Goal: Task Accomplishment & Management: Use online tool/utility

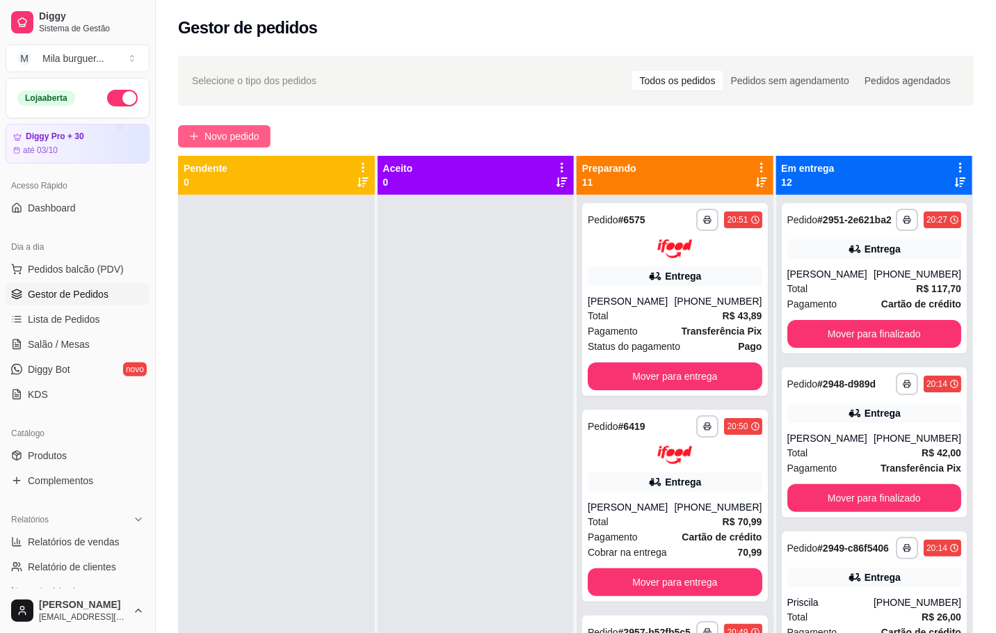
click at [194, 136] on icon "plus" at bounding box center [193, 136] width 1 height 8
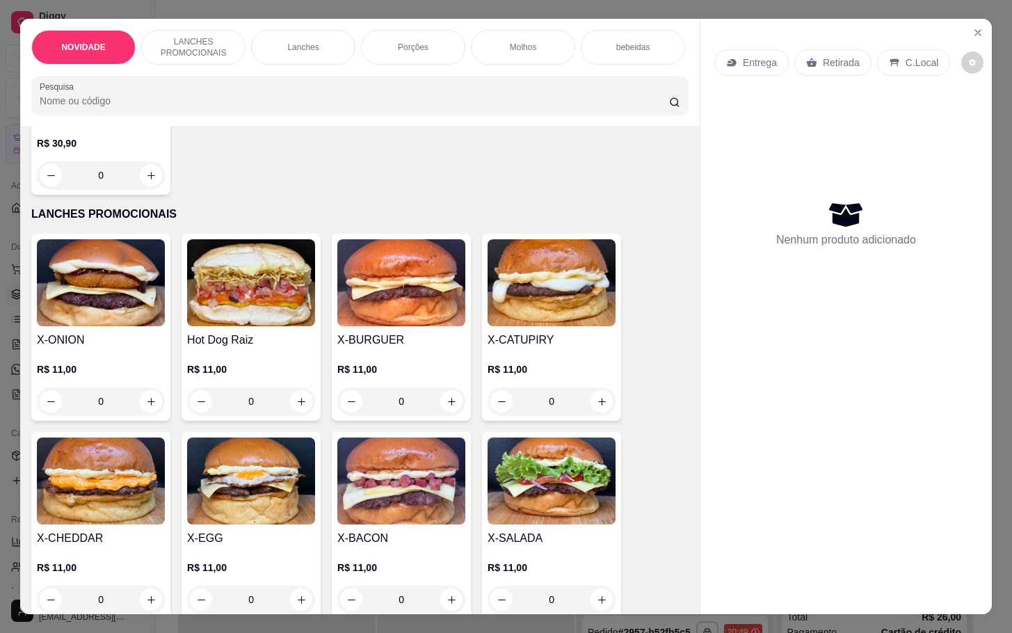
scroll to position [313, 0]
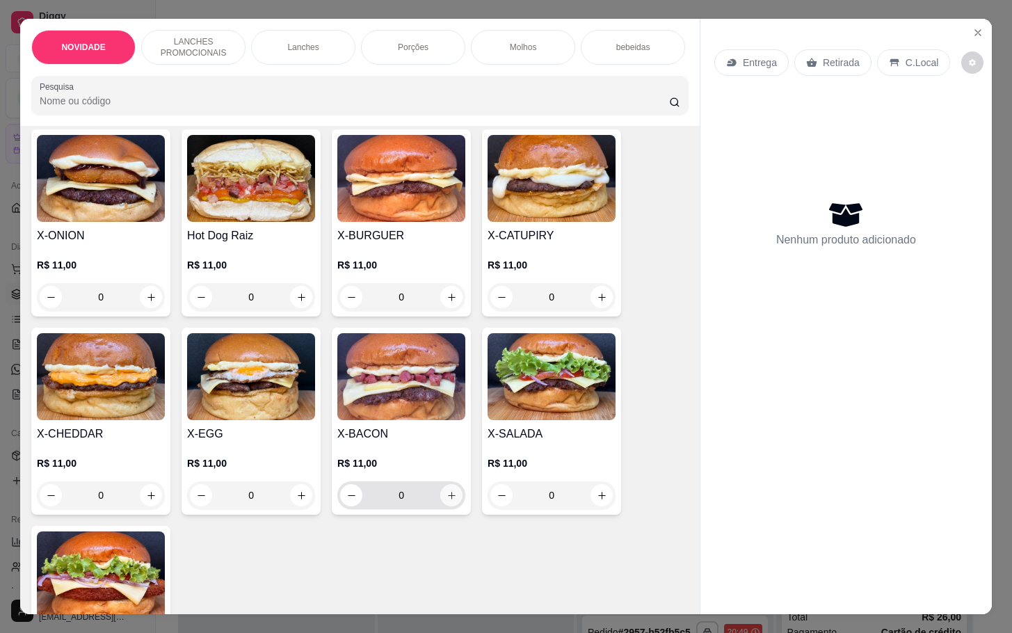
click at [446, 501] on icon "increase-product-quantity" at bounding box center [451, 495] width 10 height 10
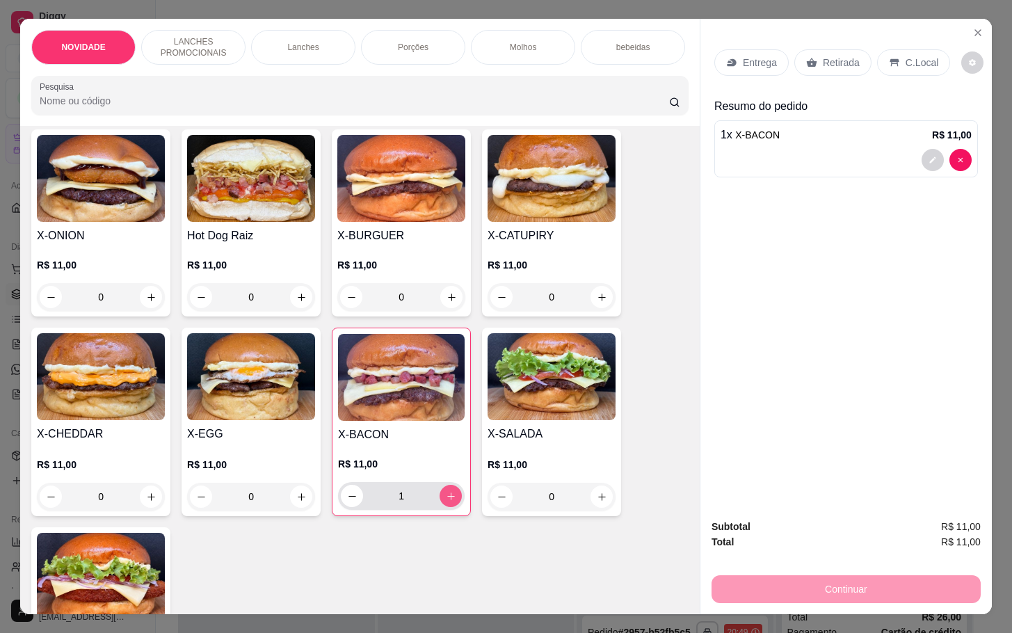
click at [446, 501] on icon "increase-product-quantity" at bounding box center [451, 496] width 10 height 10
type input "2"
click at [806, 57] on icon at bounding box center [811, 62] width 11 height 11
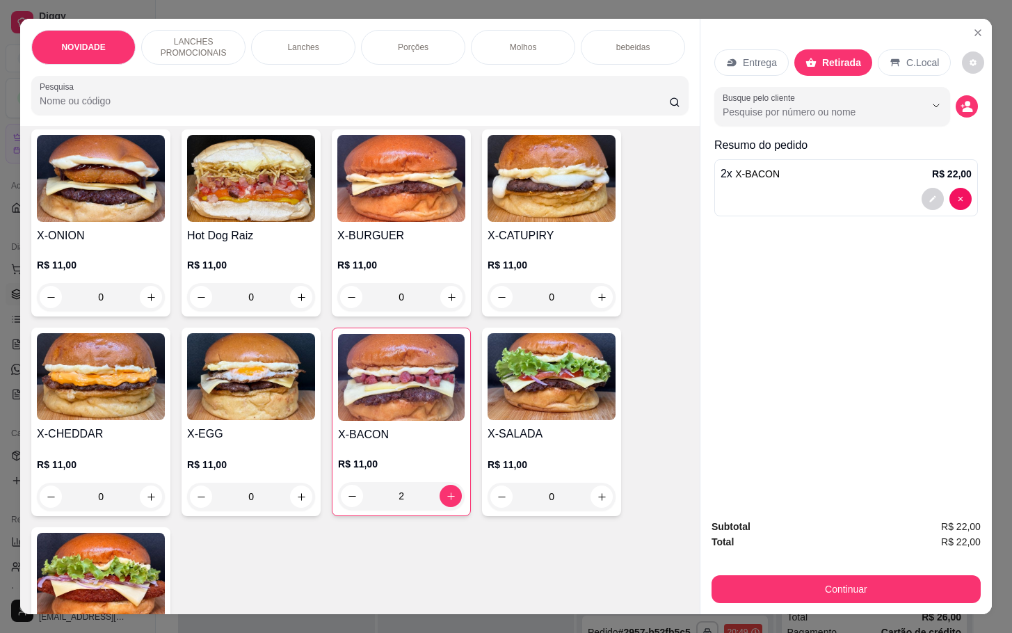
click at [829, 603] on div "Subtotal R$ 22,00 Total R$ 22,00 Continuar" at bounding box center [845, 561] width 291 height 106
click at [828, 578] on button "Continuar" at bounding box center [845, 589] width 269 height 28
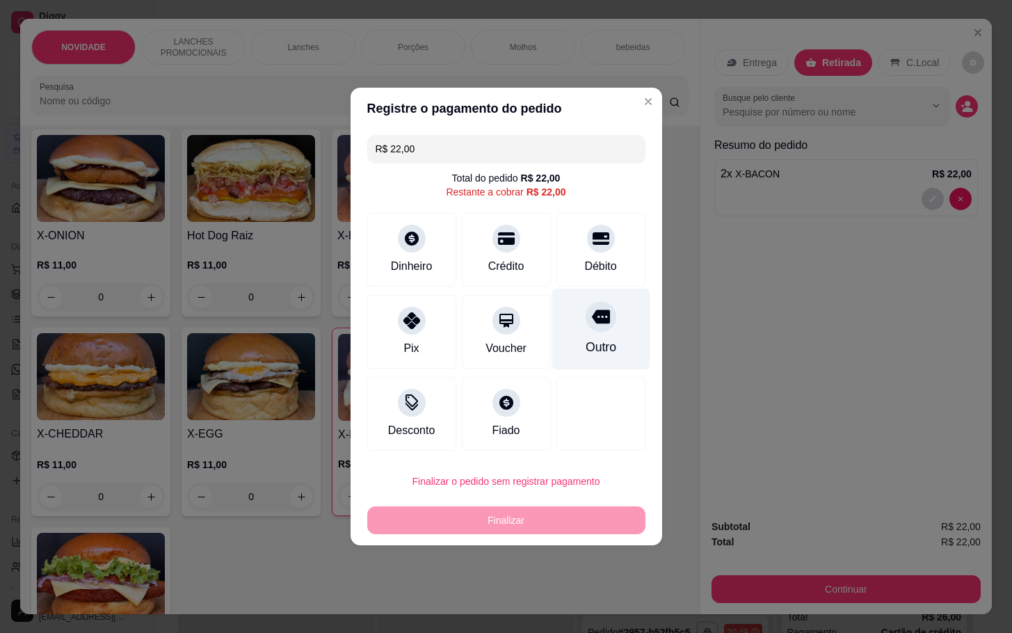
click at [589, 334] on div "Outro" at bounding box center [600, 329] width 98 height 81
type input "R$ 0,00"
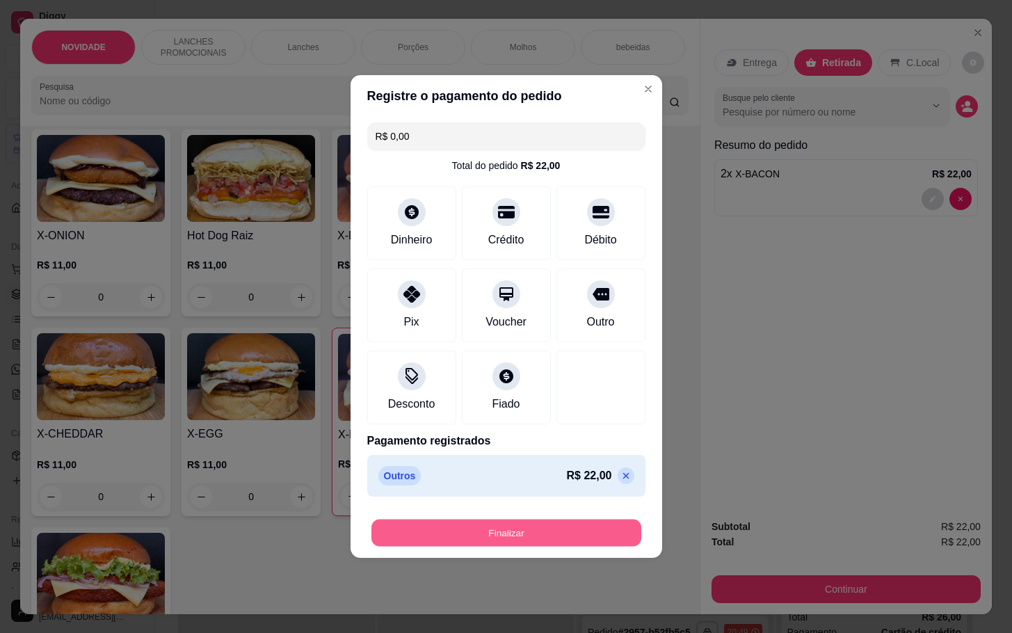
click at [547, 545] on button "Finalizar" at bounding box center [506, 533] width 270 height 27
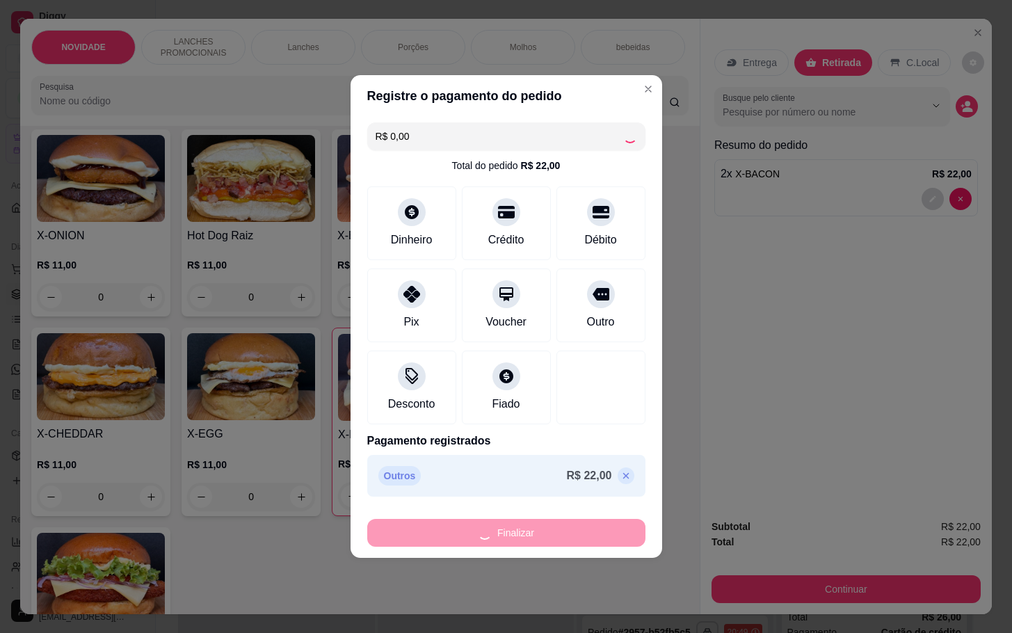
type input "0"
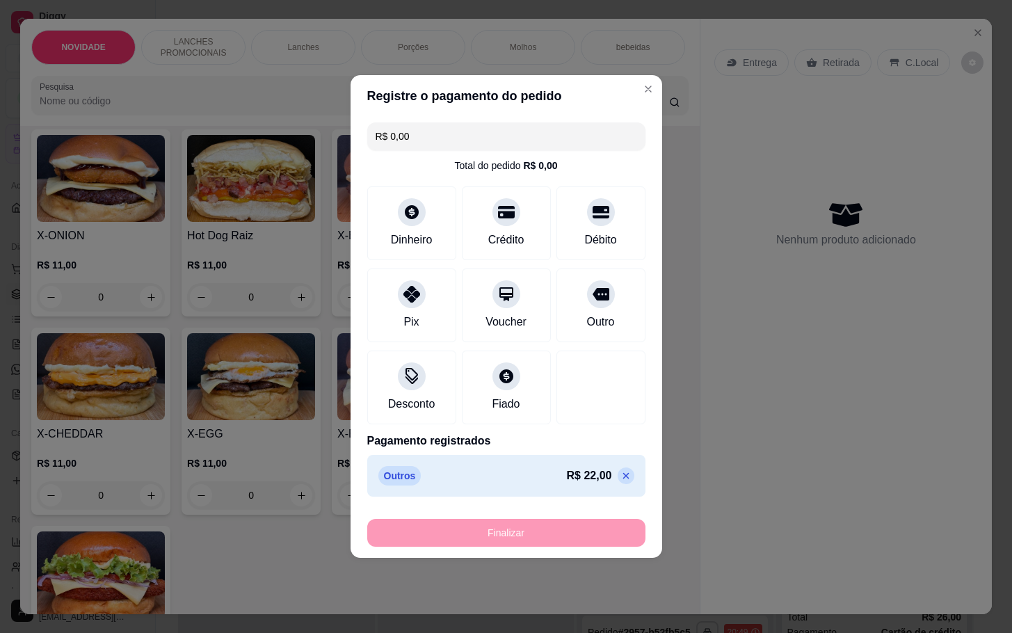
type input "-R$ 22,00"
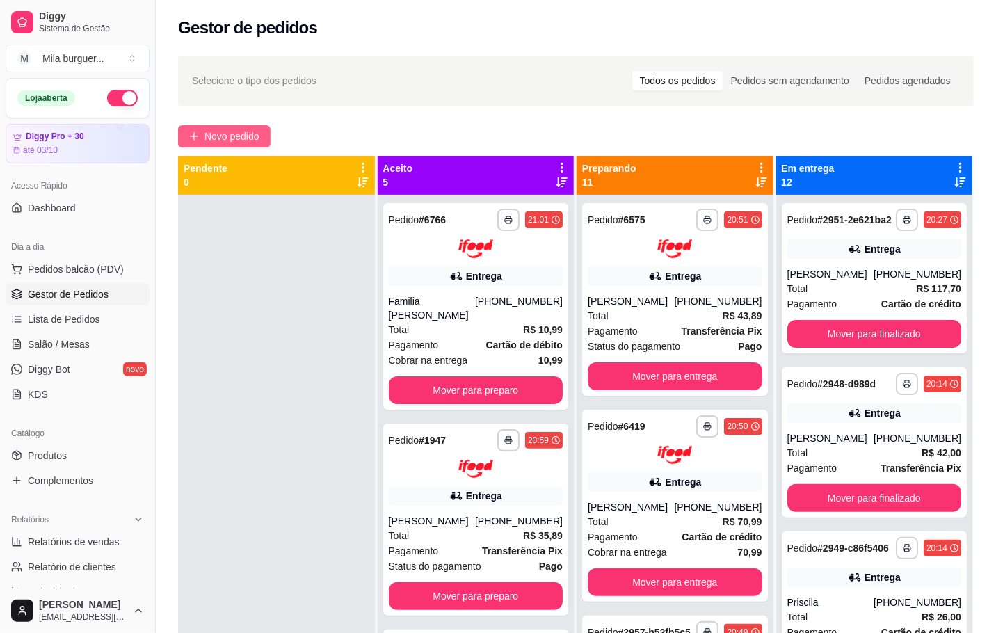
click at [255, 142] on span "Novo pedido" at bounding box center [231, 136] width 55 height 15
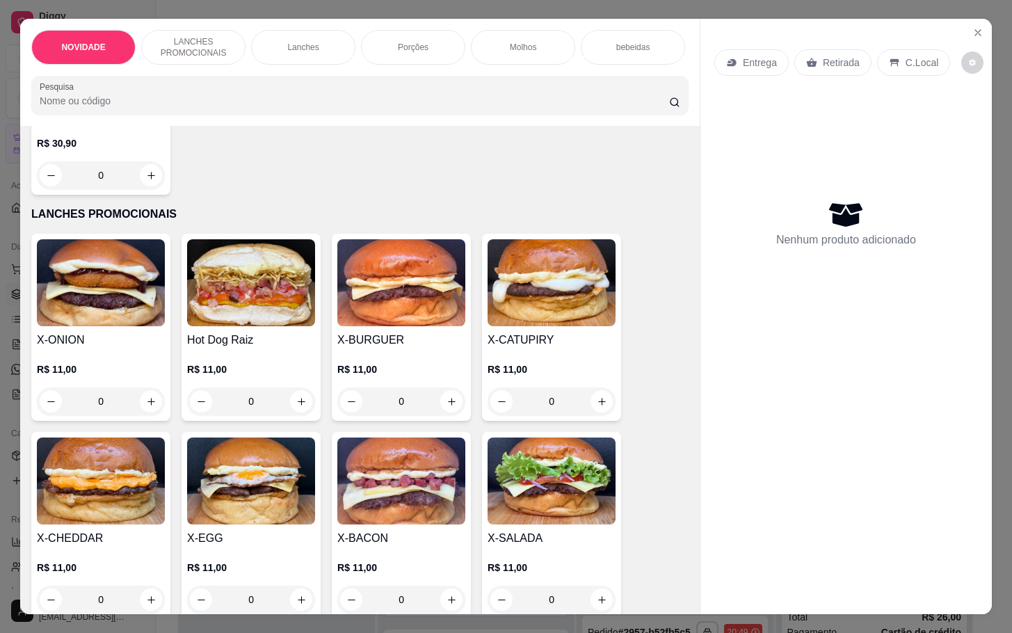
scroll to position [313, 0]
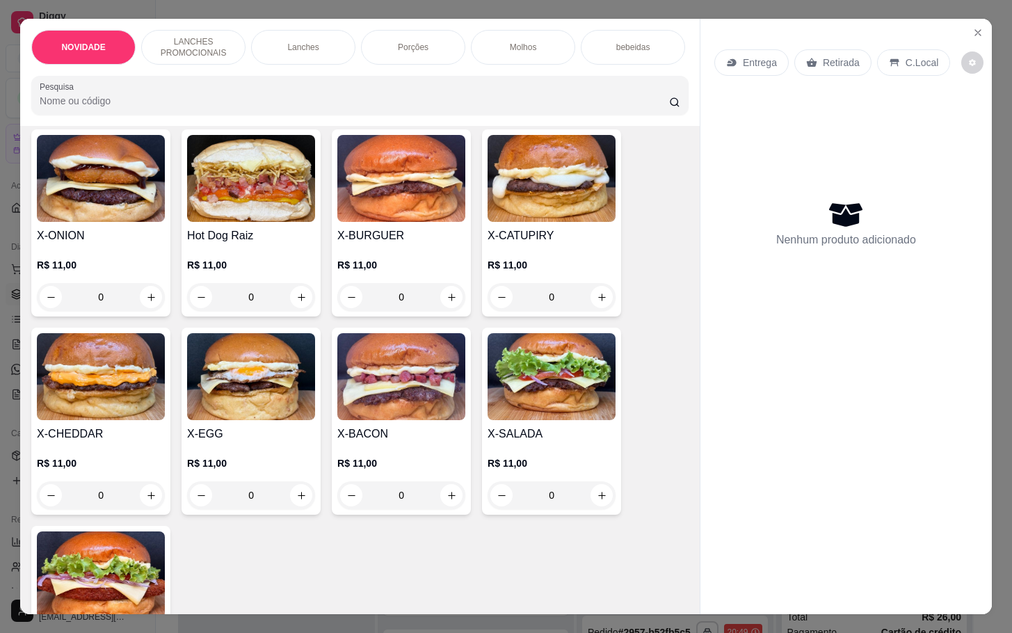
click at [823, 56] on p "Retirada" at bounding box center [841, 63] width 37 height 14
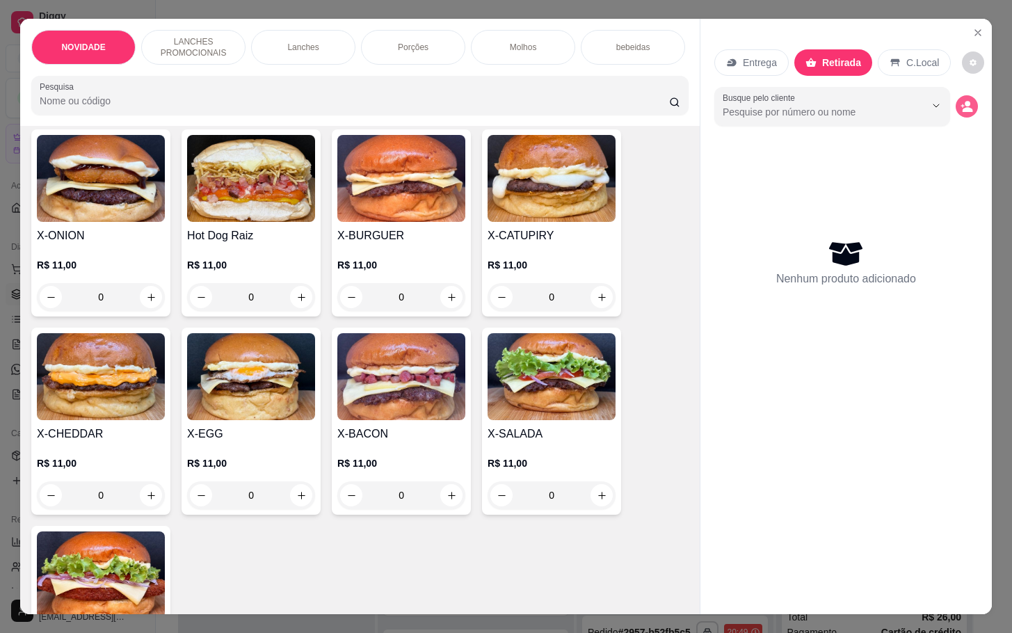
click at [964, 95] on button "decrease-product-quantity" at bounding box center [967, 106] width 22 height 22
click at [960, 101] on icon "decrease-product-quantity" at bounding box center [966, 107] width 12 height 12
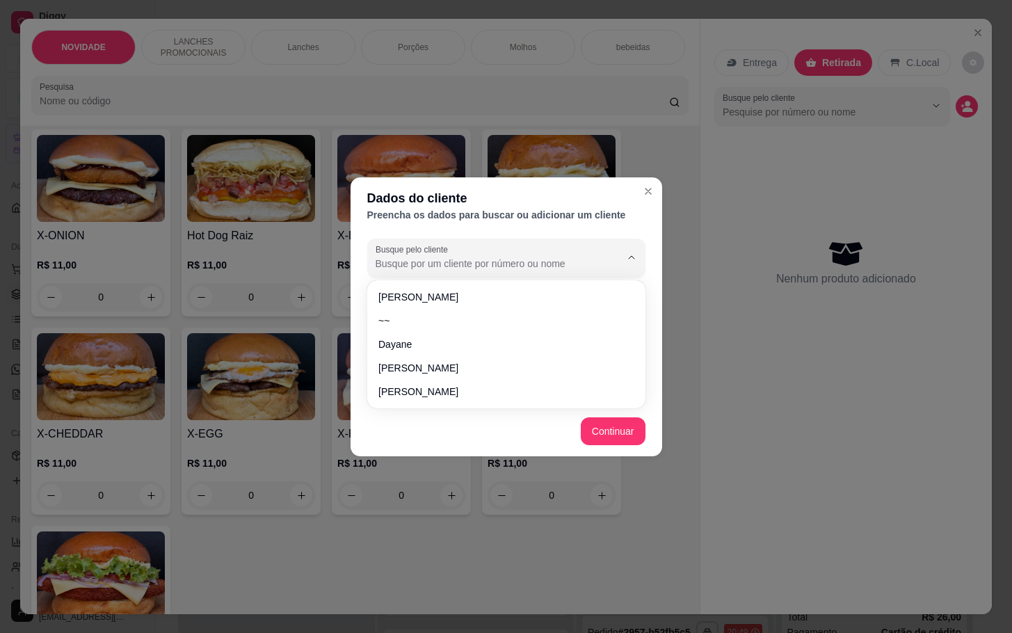
click at [551, 259] on input "Busque pelo cliente" at bounding box center [487, 264] width 223 height 14
click at [787, 196] on div "Dados do cliente Preencha os dados para buscar ou adicionar um cliente Busque p…" at bounding box center [506, 316] width 1012 height 633
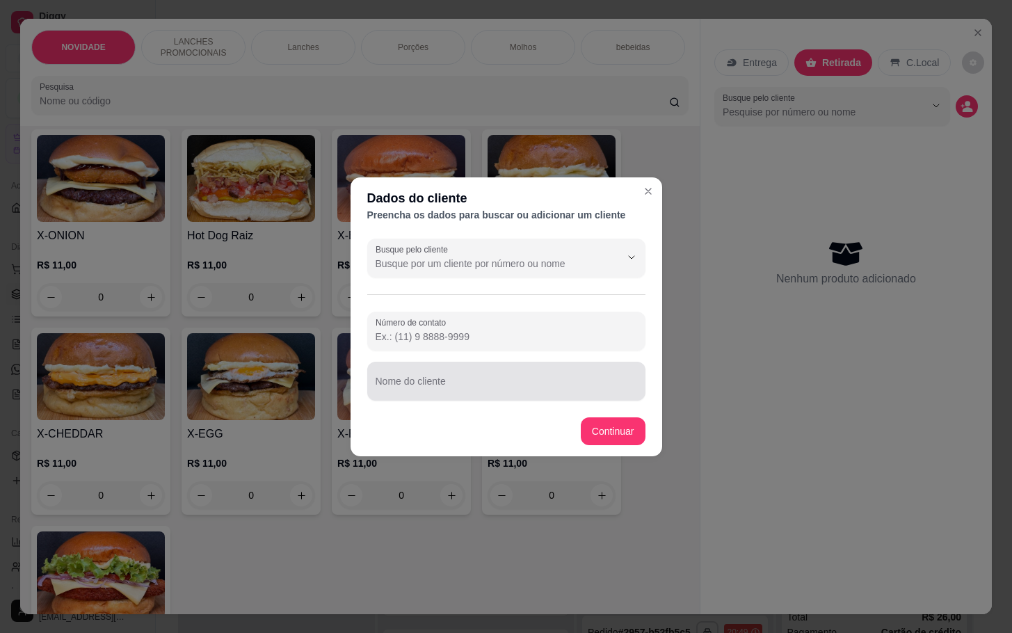
click at [497, 372] on div at bounding box center [506, 381] width 261 height 28
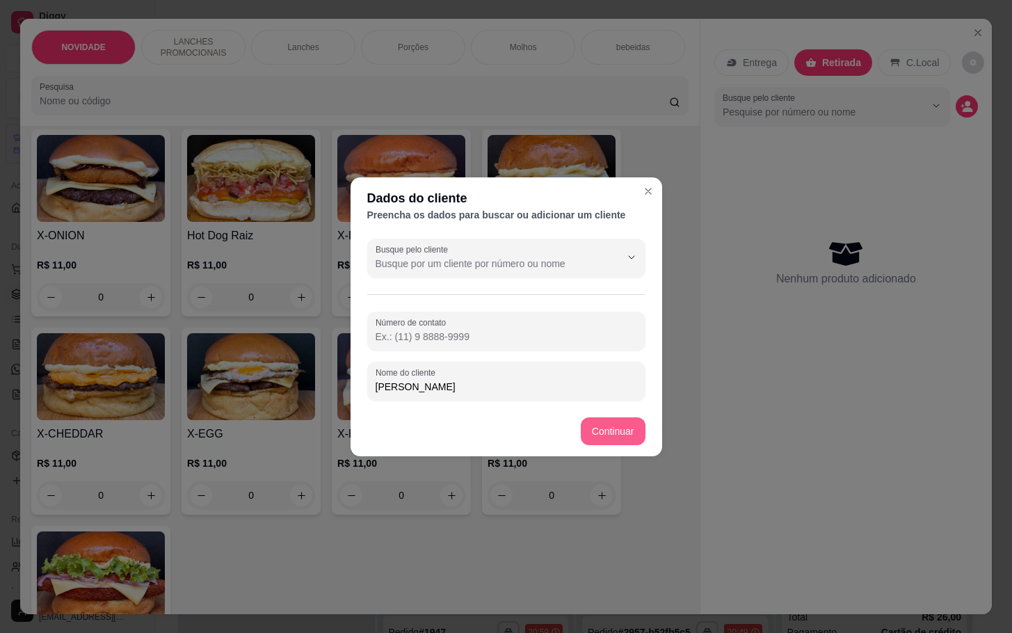
type input "[PERSON_NAME]"
click at [629, 416] on footer "Continuar" at bounding box center [507, 431] width 312 height 50
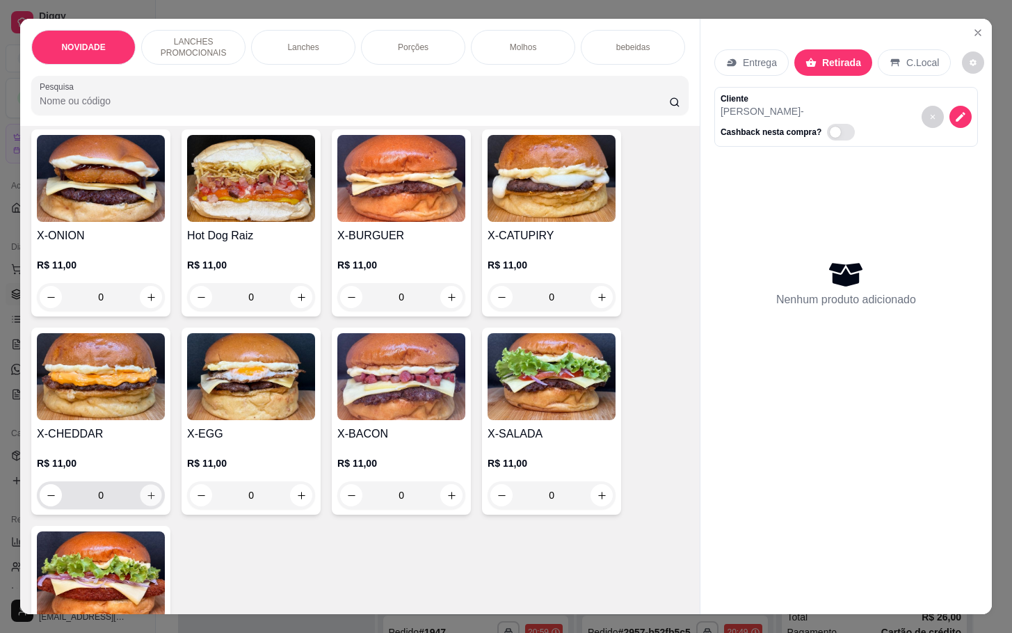
click at [146, 501] on icon "increase-product-quantity" at bounding box center [151, 495] width 10 height 10
type input "1"
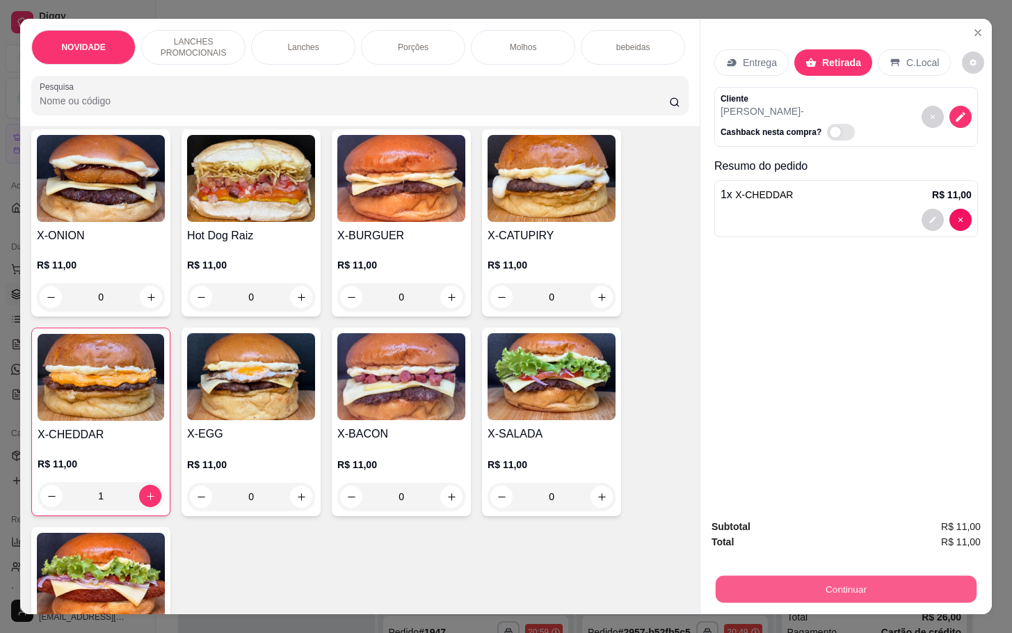
click at [873, 572] on div "Continuar" at bounding box center [845, 587] width 269 height 31
click at [850, 584] on button "Continuar" at bounding box center [846, 588] width 261 height 27
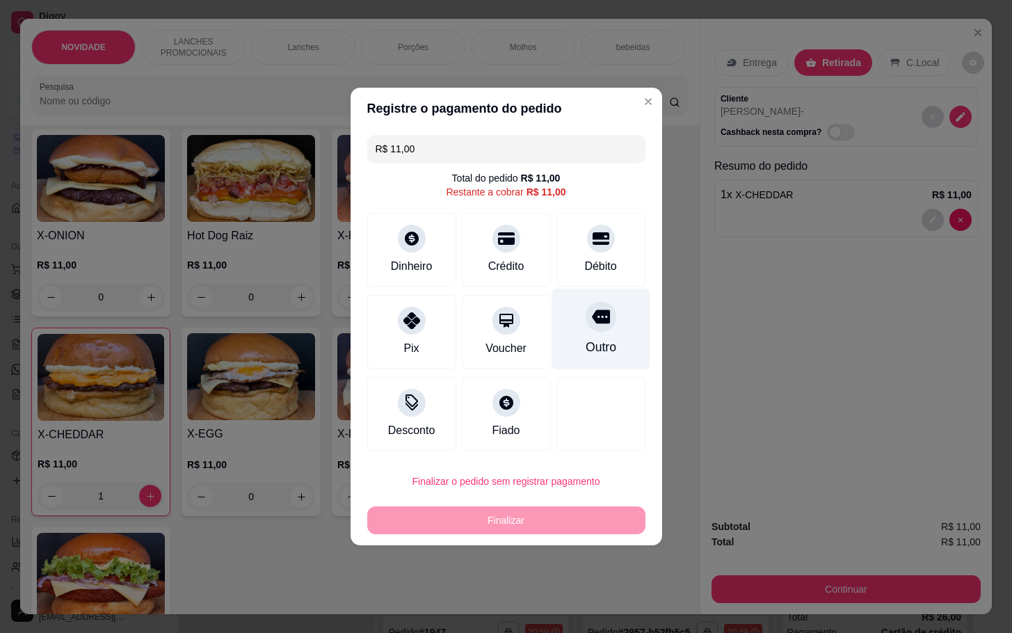
click at [558, 342] on div "Outro" at bounding box center [600, 329] width 98 height 81
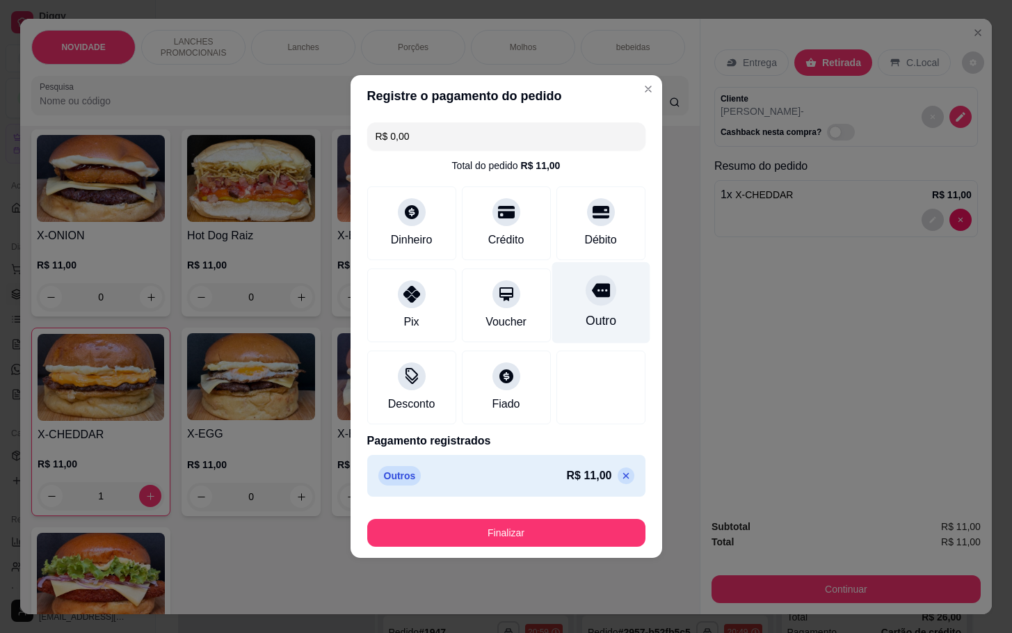
type input "R$ 0,00"
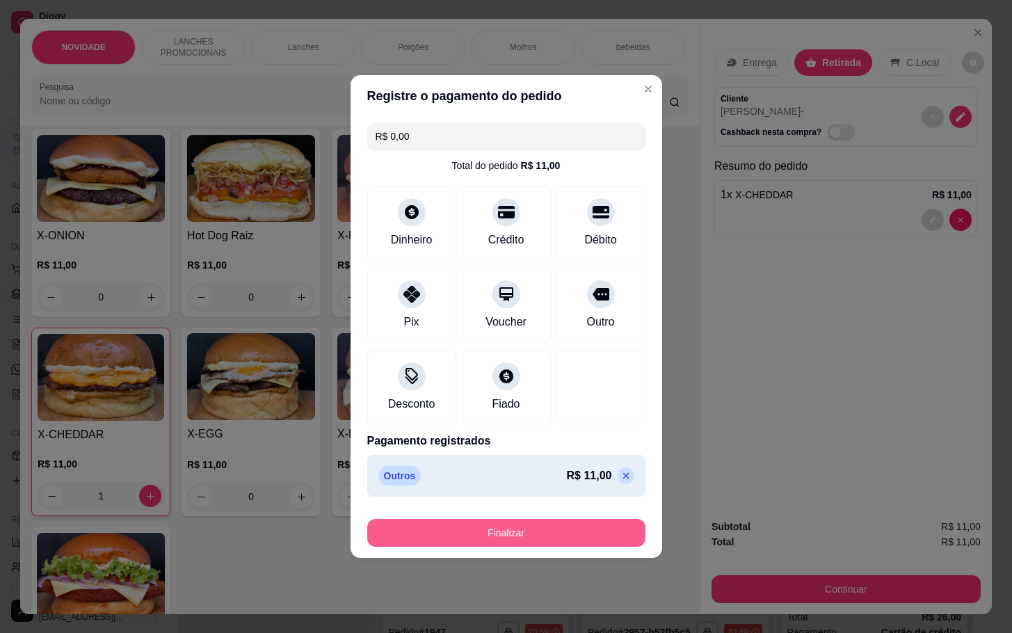
click at [545, 532] on button "Finalizar" at bounding box center [506, 533] width 278 height 28
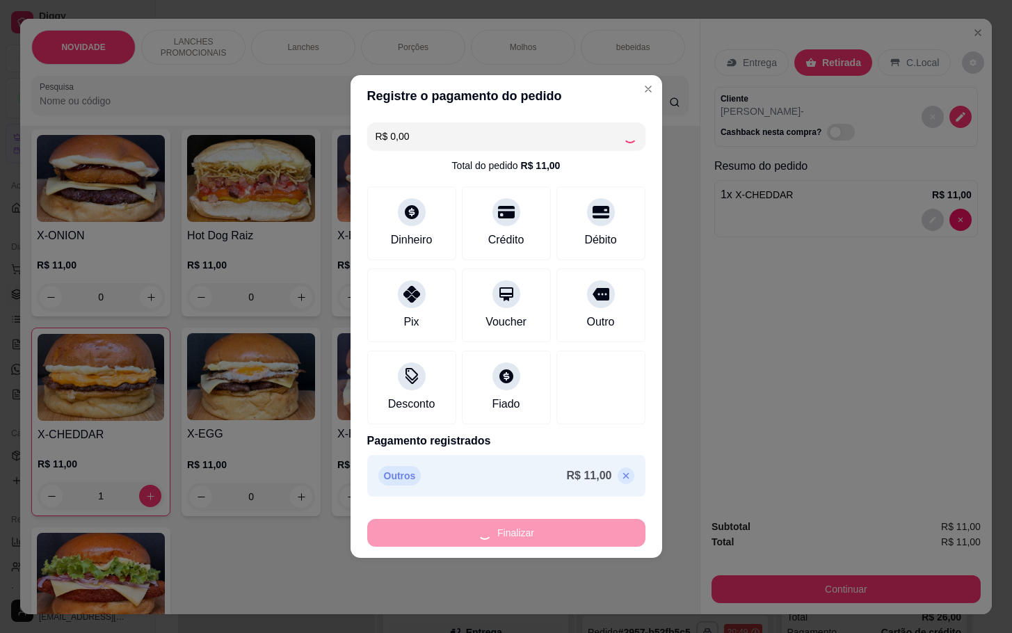
type input "0"
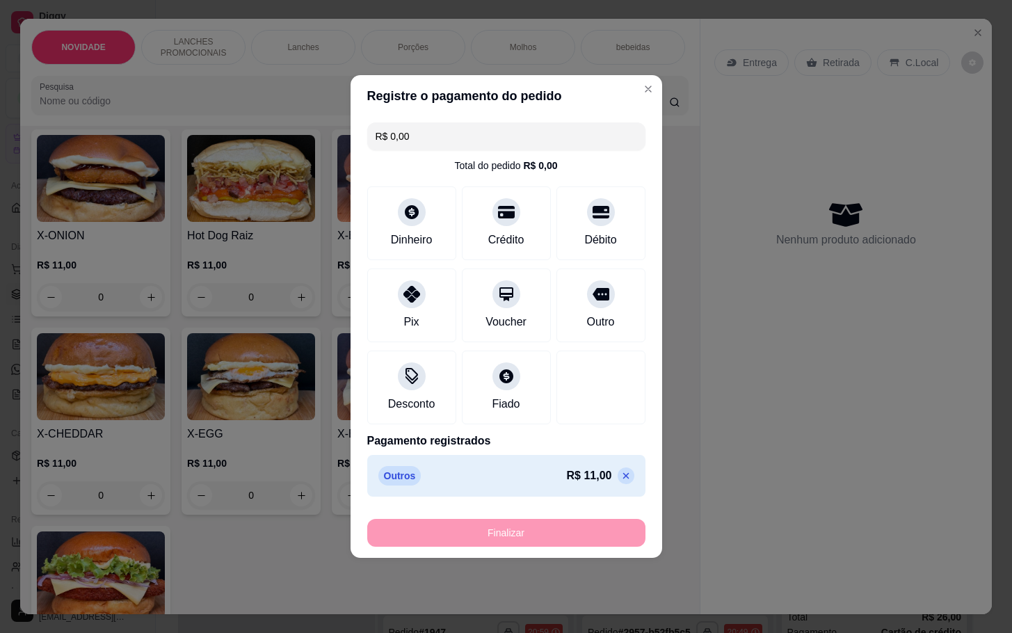
type input "-R$ 11,00"
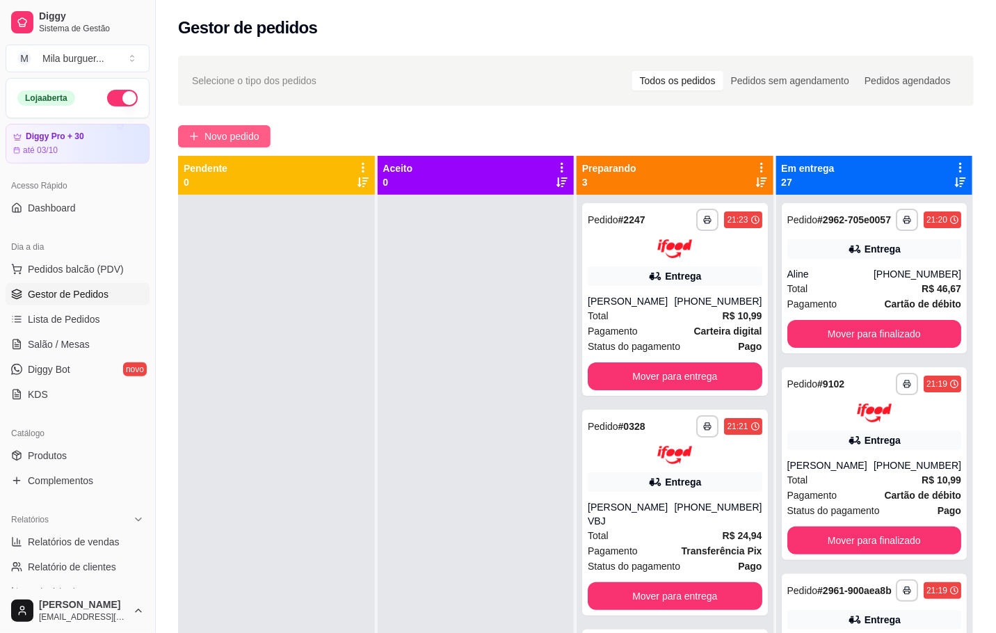
click at [227, 136] on span "Novo pedido" at bounding box center [231, 136] width 55 height 15
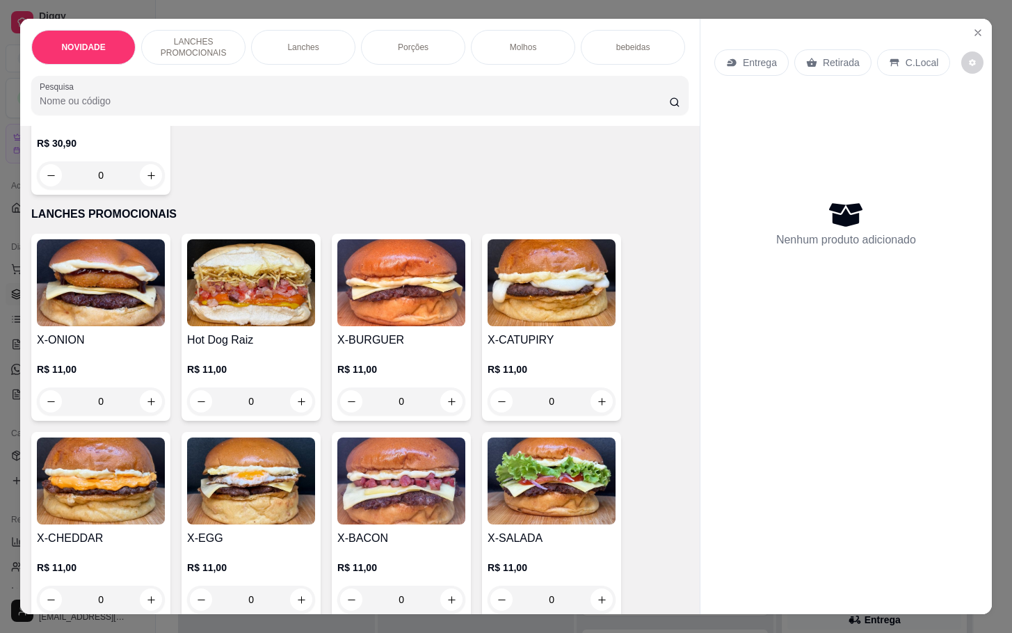
scroll to position [313, 0]
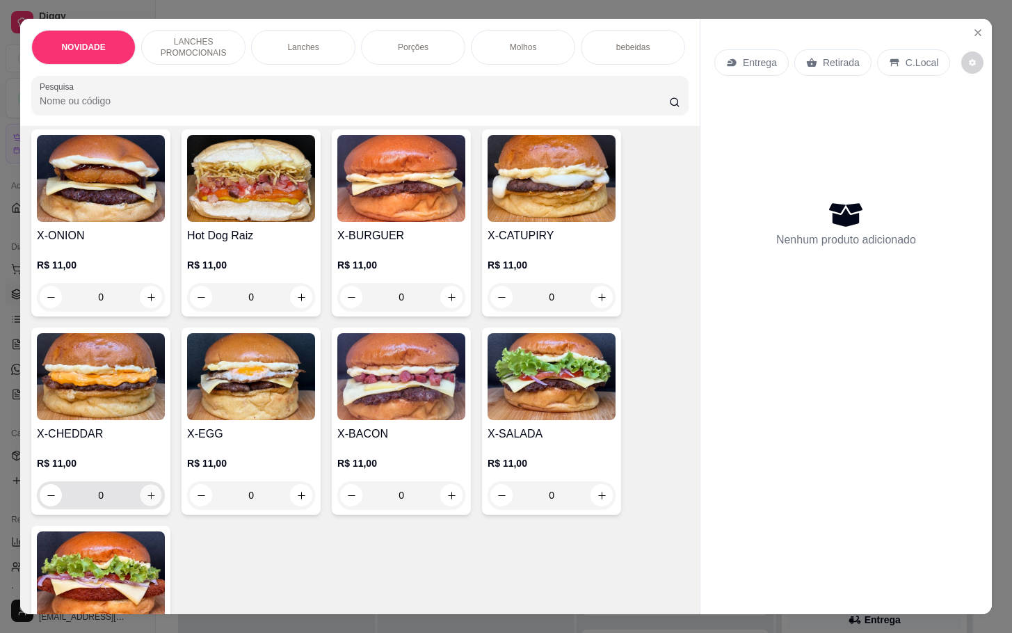
click at [146, 501] on icon "increase-product-quantity" at bounding box center [151, 495] width 10 height 10
type input "1"
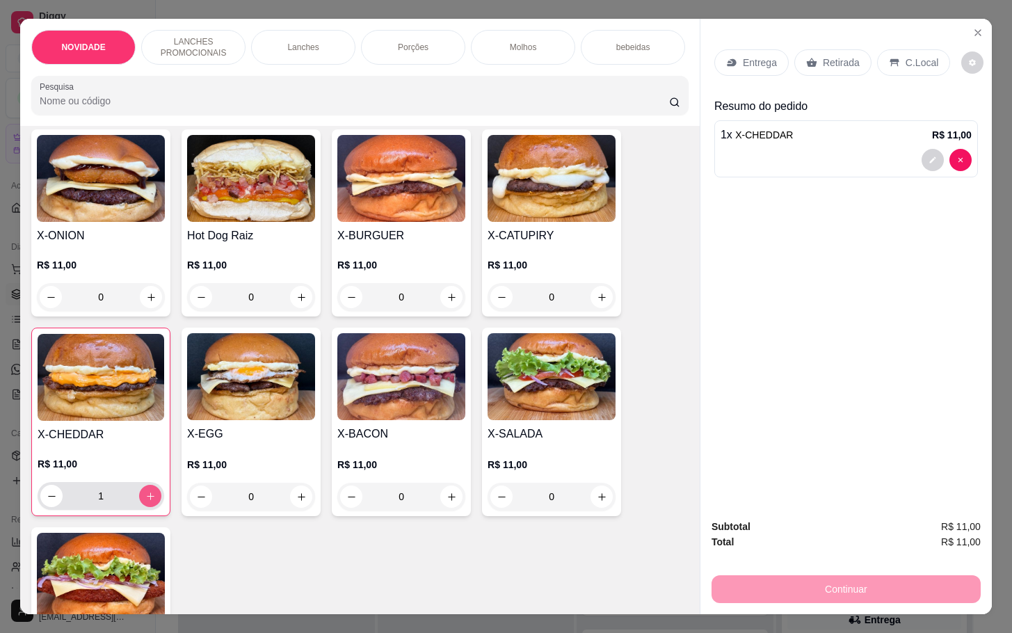
scroll to position [626, 0]
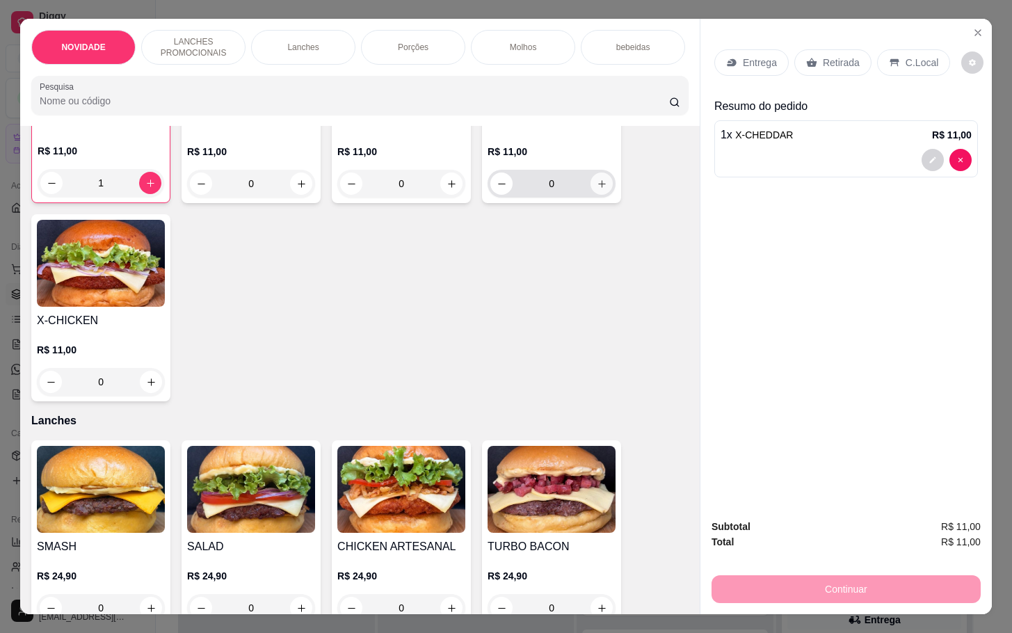
click at [590, 195] on button "increase-product-quantity" at bounding box center [601, 183] width 22 height 22
type input "1"
click at [835, 56] on p "Retirada" at bounding box center [841, 63] width 37 height 14
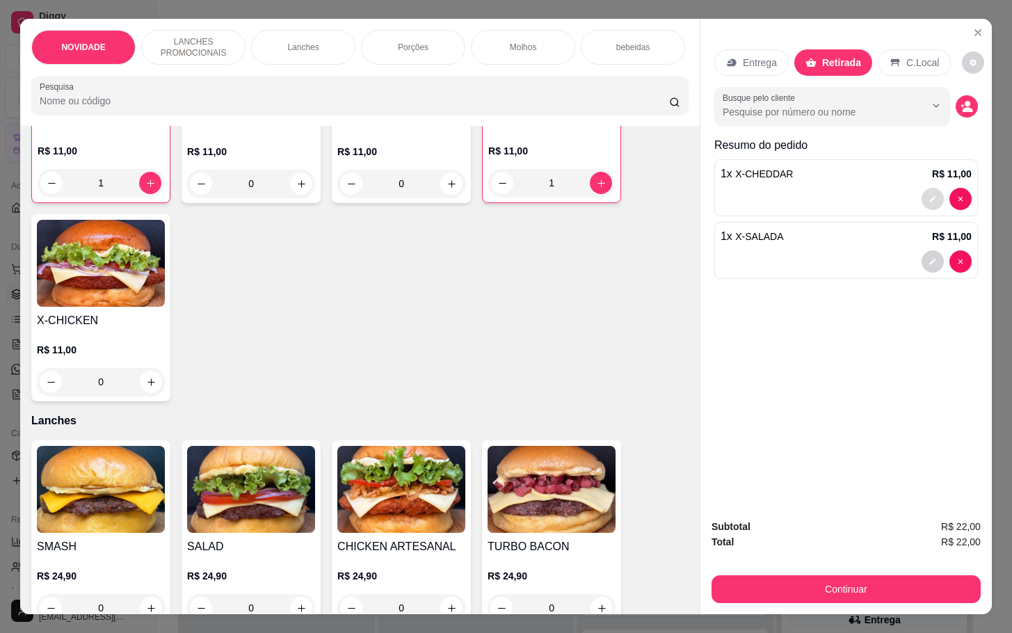
click at [921, 190] on button "decrease-product-quantity" at bounding box center [932, 199] width 22 height 22
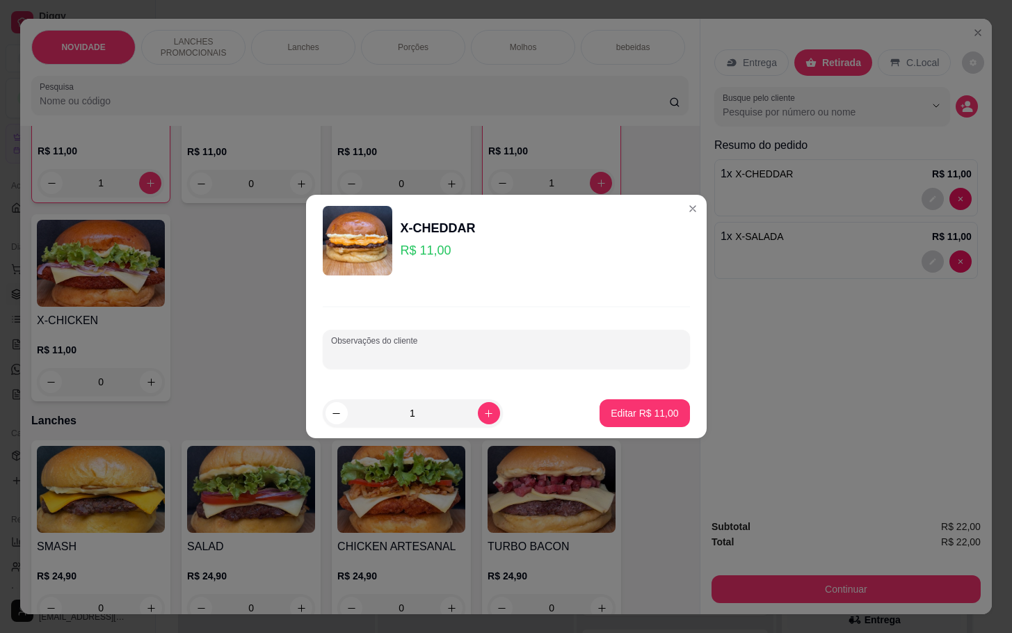
drag, startPoint x: 506, startPoint y: 348, endPoint x: 513, endPoint y: 344, distance: 8.7
click at [507, 348] on input "Observações do cliente" at bounding box center [506, 355] width 351 height 14
type input "CORTAR AO MEIO"
click at [629, 407] on p "Editar R$ 11,00" at bounding box center [644, 413] width 67 height 14
type input "0"
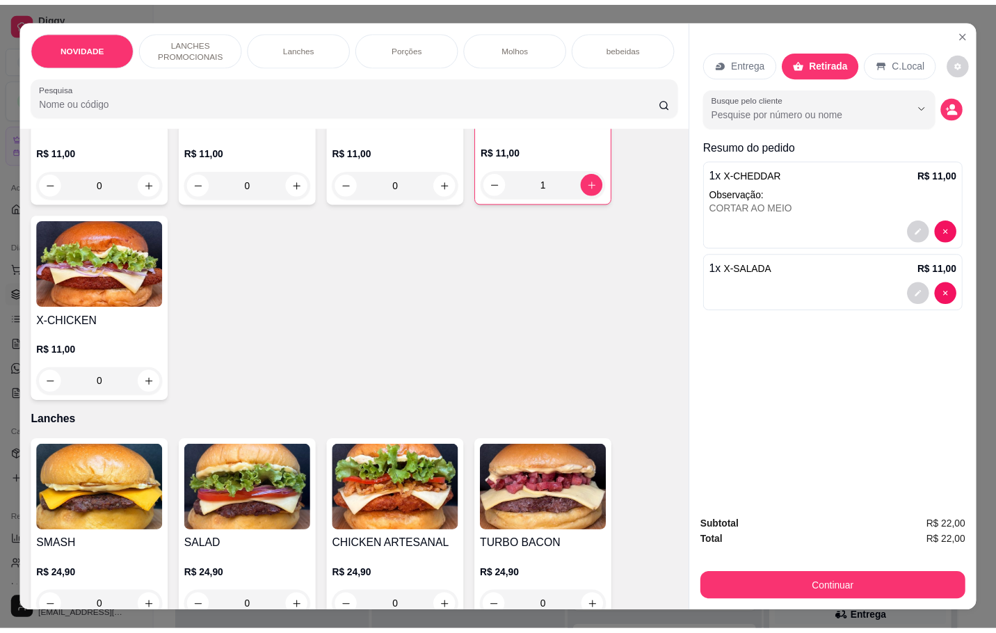
scroll to position [625, 0]
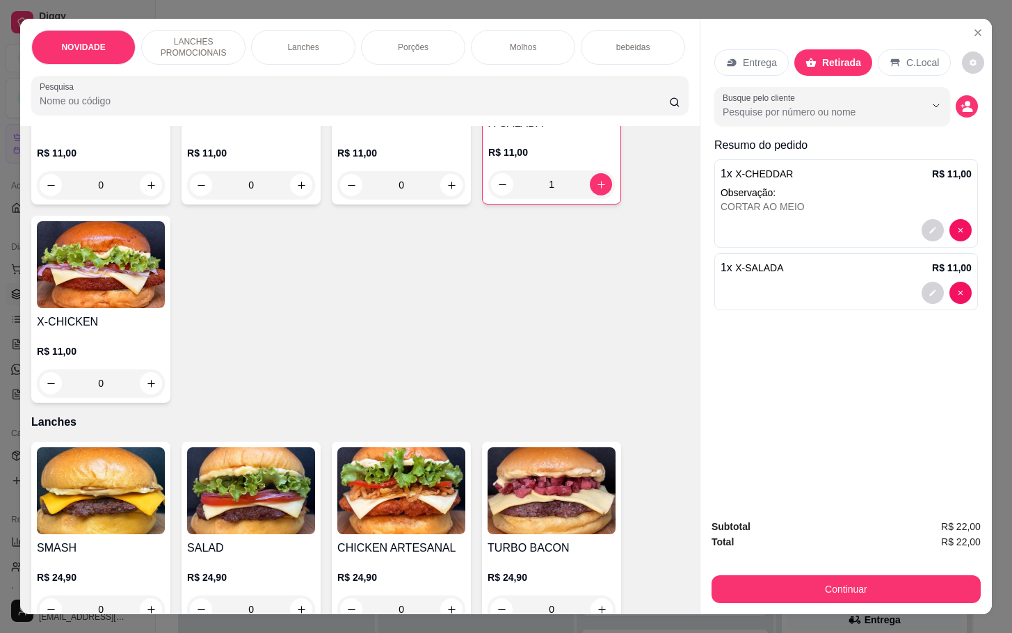
click at [869, 562] on div "Subtotal R$ 22,00 Total R$ 22,00 Continuar" at bounding box center [845, 561] width 269 height 84
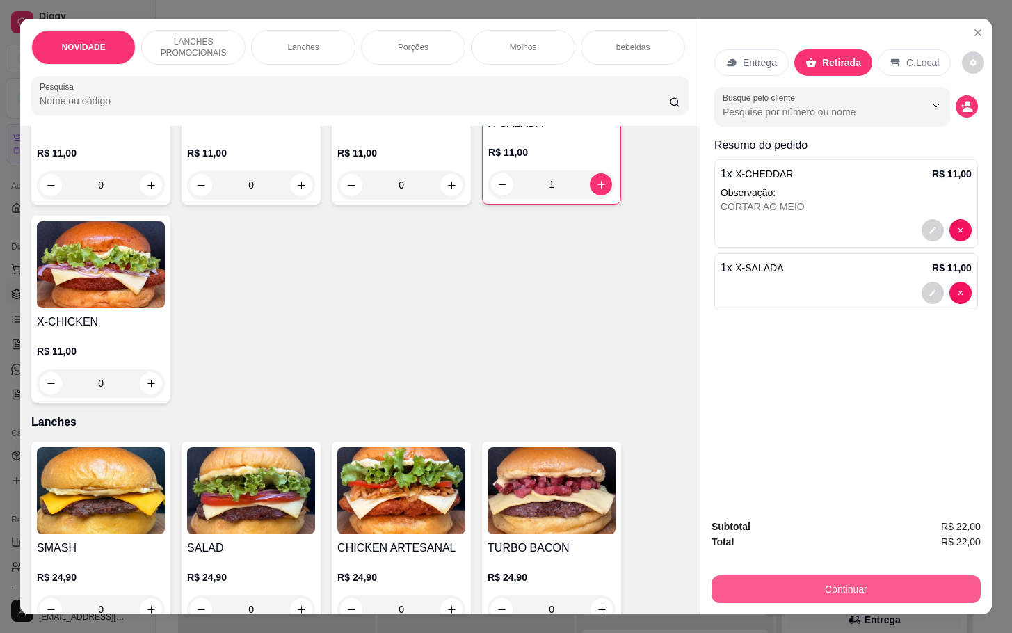
click at [864, 575] on button "Continuar" at bounding box center [845, 589] width 269 height 28
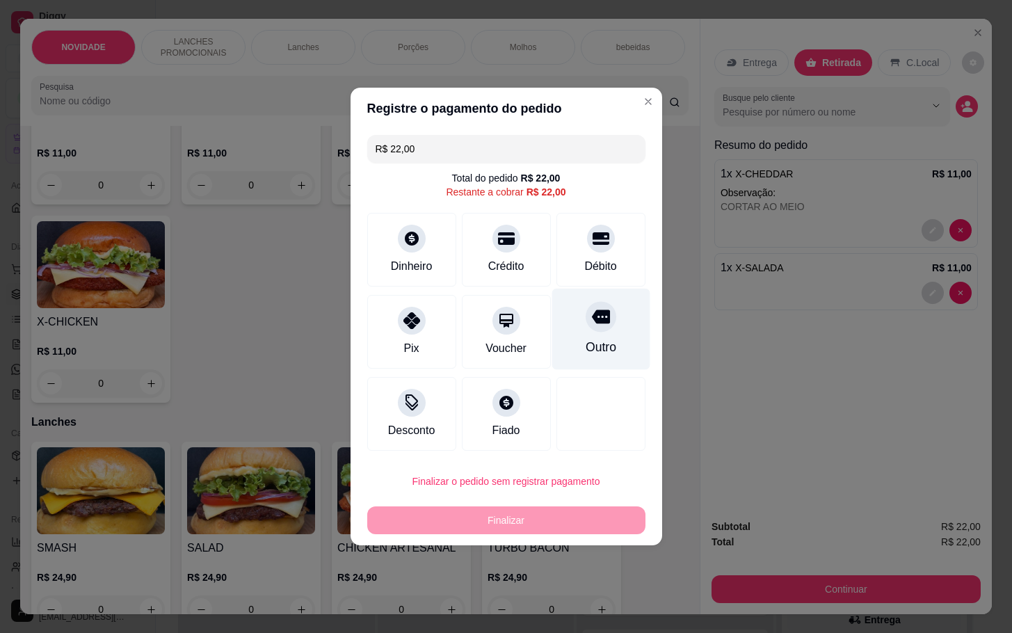
click at [586, 318] on div at bounding box center [601, 316] width 31 height 31
type input "R$ 0,00"
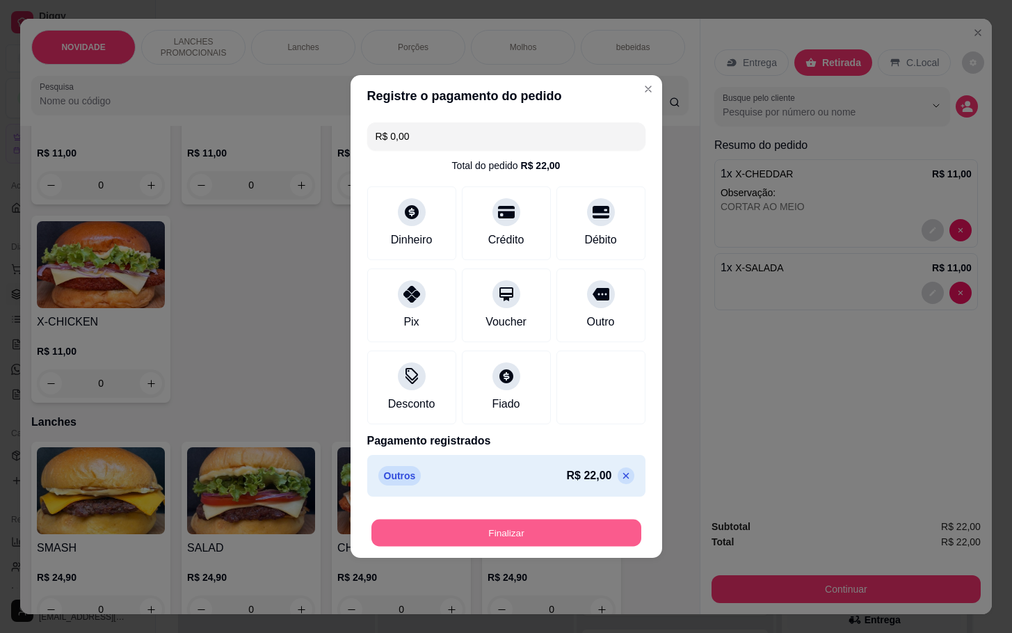
click at [518, 532] on button "Finalizar" at bounding box center [506, 533] width 270 height 27
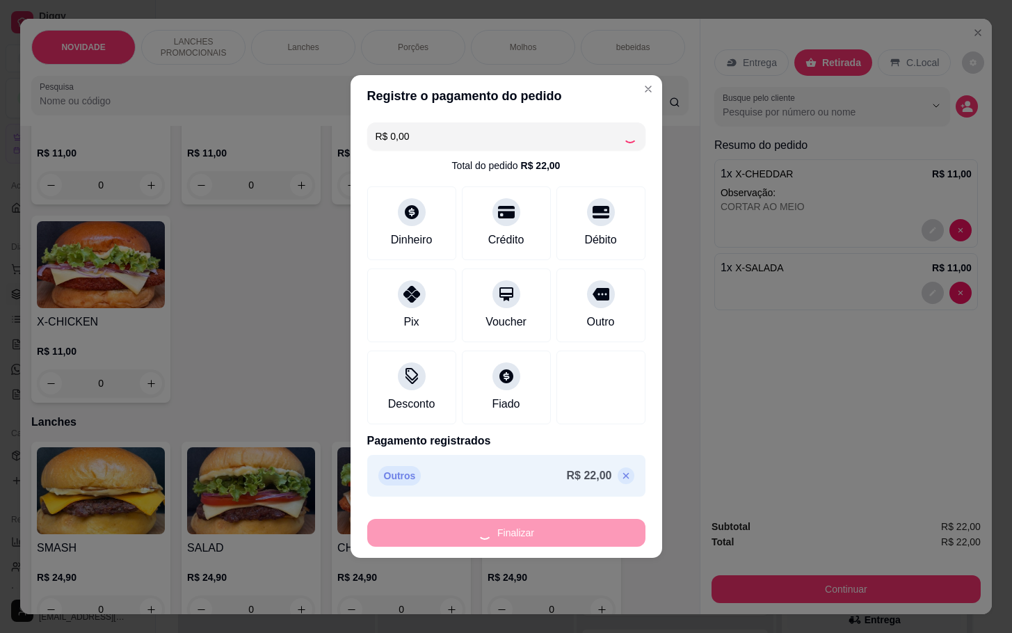
type input "0"
type input "-R$ 22,00"
